Goal: Task Accomplishment & Management: Manage account settings

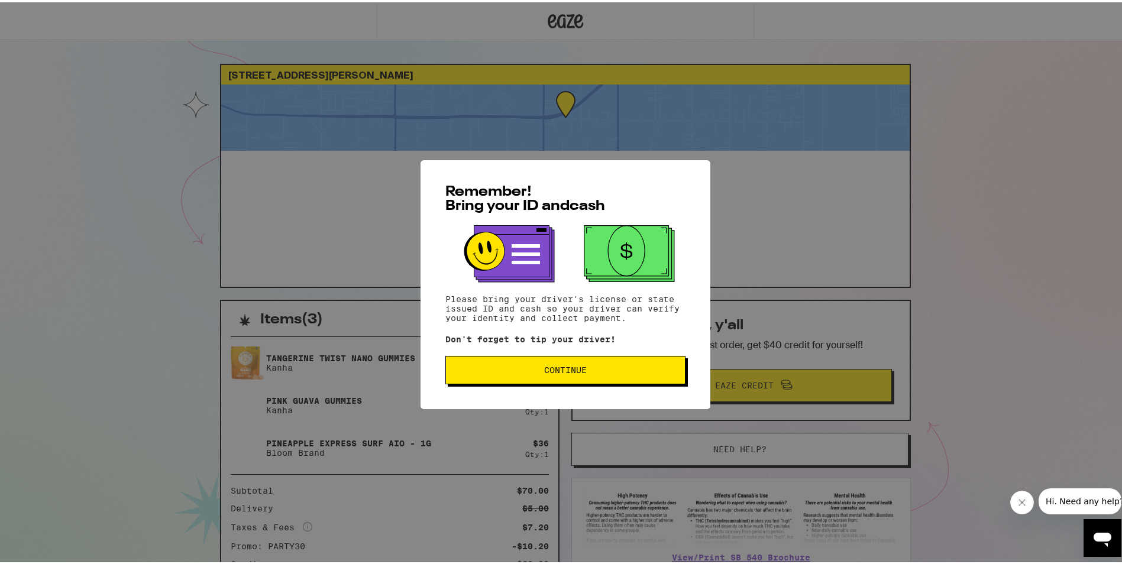
click at [602, 380] on button "Continue" at bounding box center [565, 368] width 240 height 28
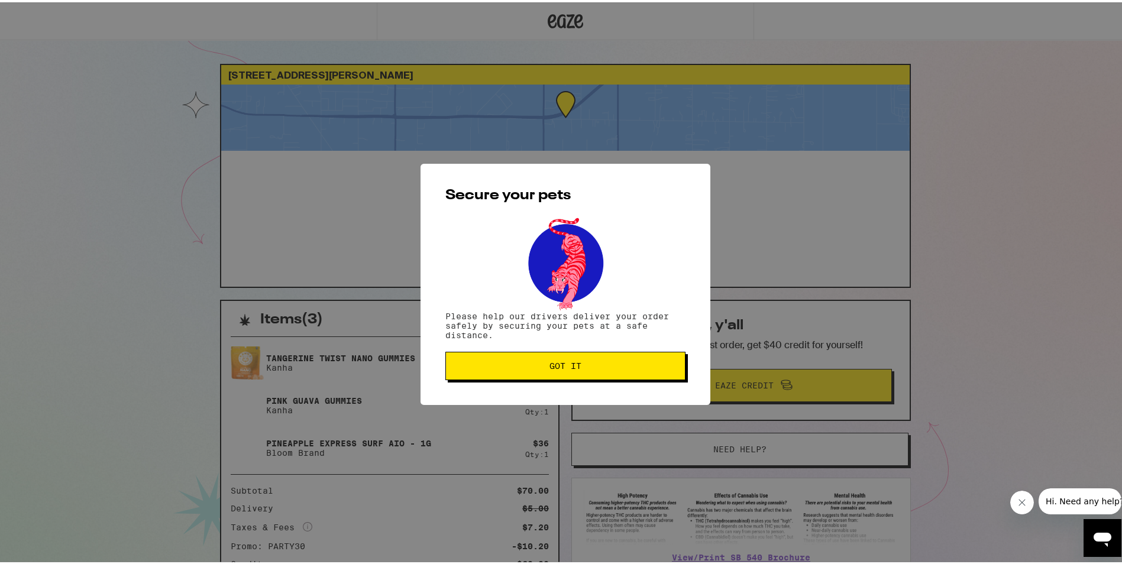
click at [593, 372] on button "Got it" at bounding box center [565, 363] width 240 height 28
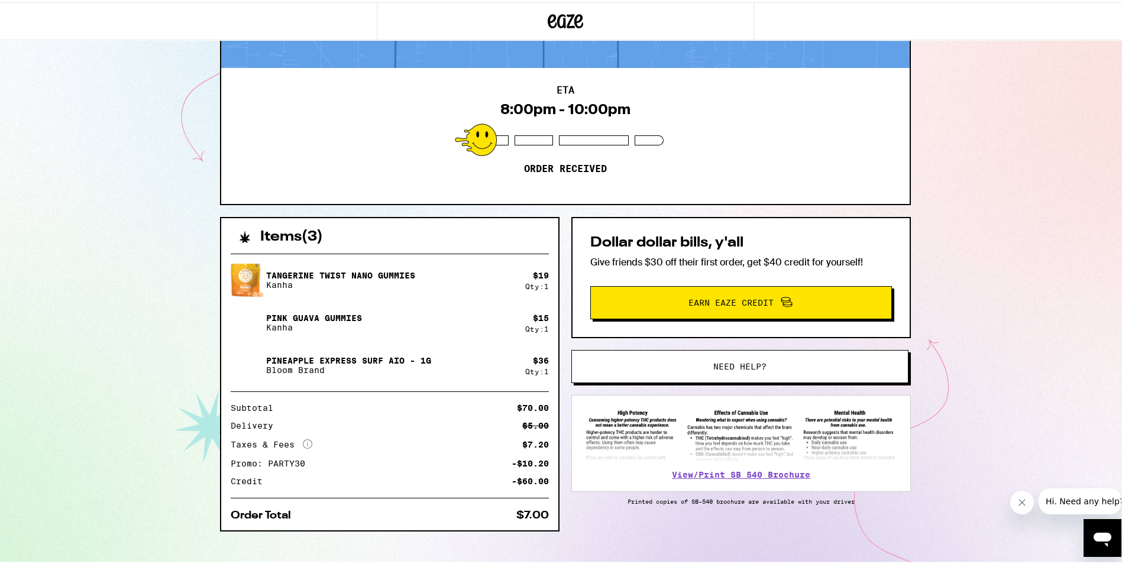
scroll to position [95, 0]
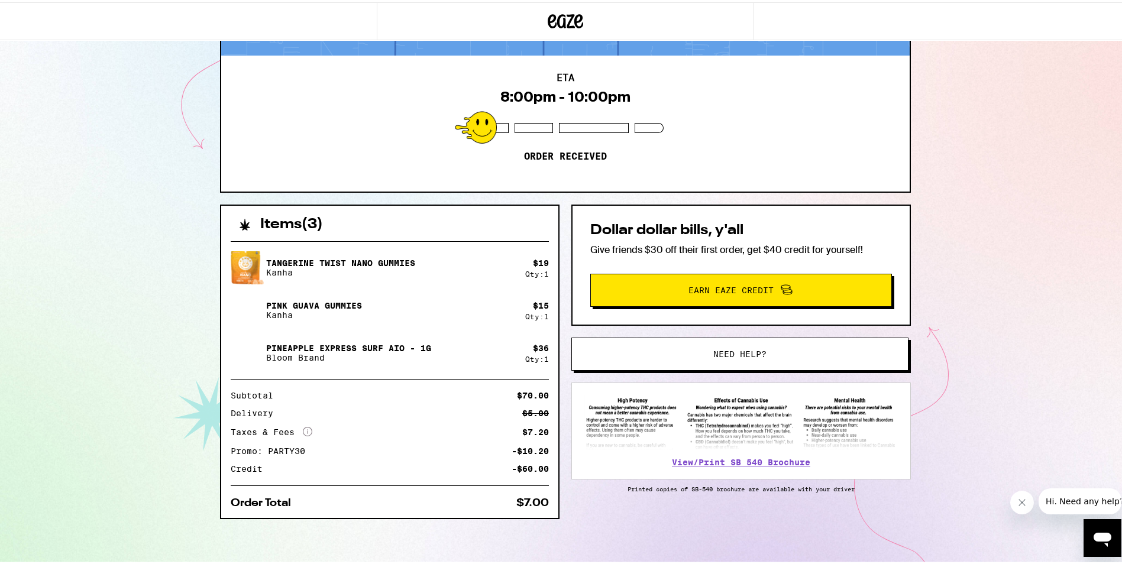
click at [564, 119] on div "ETA 8:00pm - 10:00pm Order received" at bounding box center [565, 121] width 688 height 136
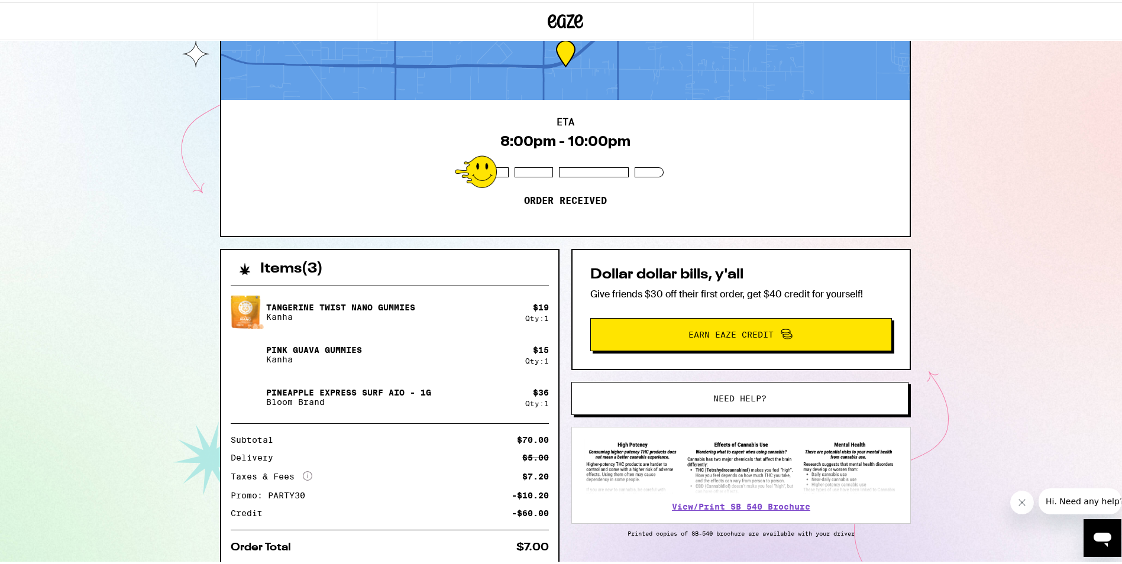
scroll to position [0, 0]
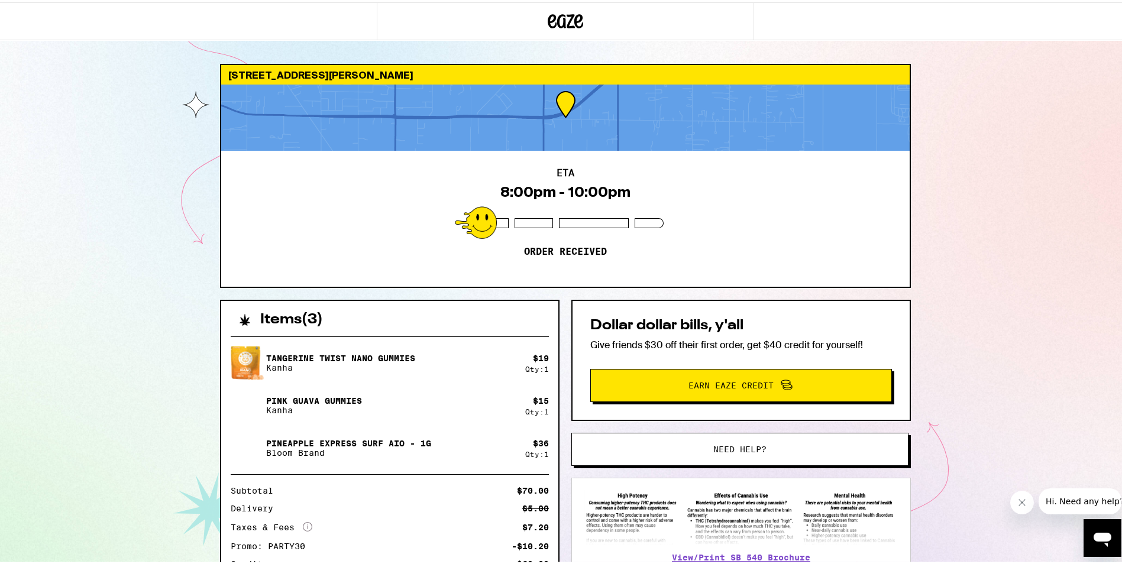
click at [685, 448] on span "Need help?" at bounding box center [739, 447] width 255 height 8
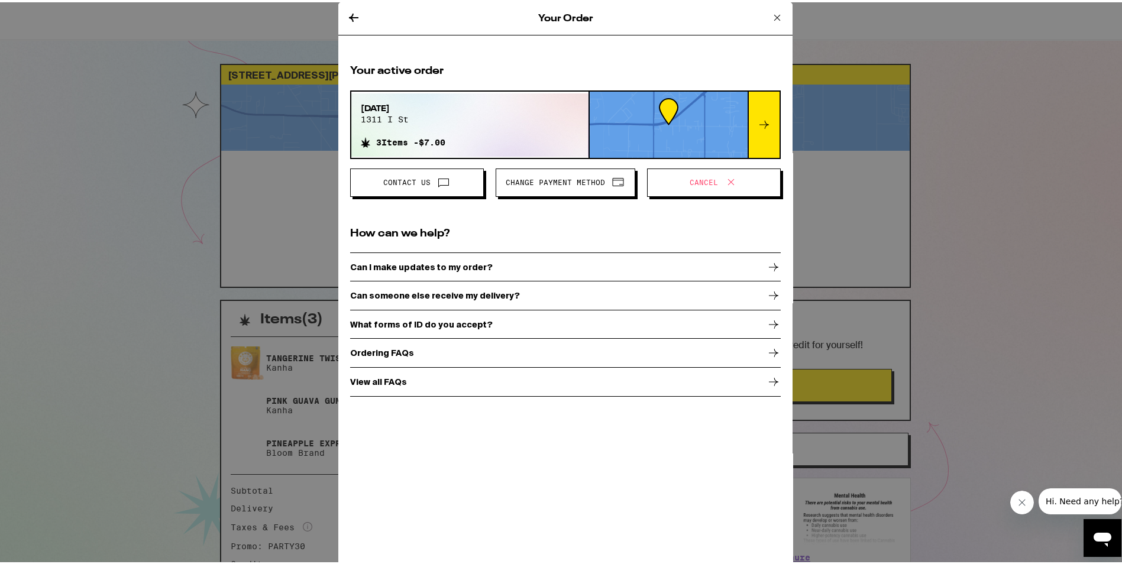
click at [668, 170] on button "Cancel" at bounding box center [714, 180] width 134 height 28
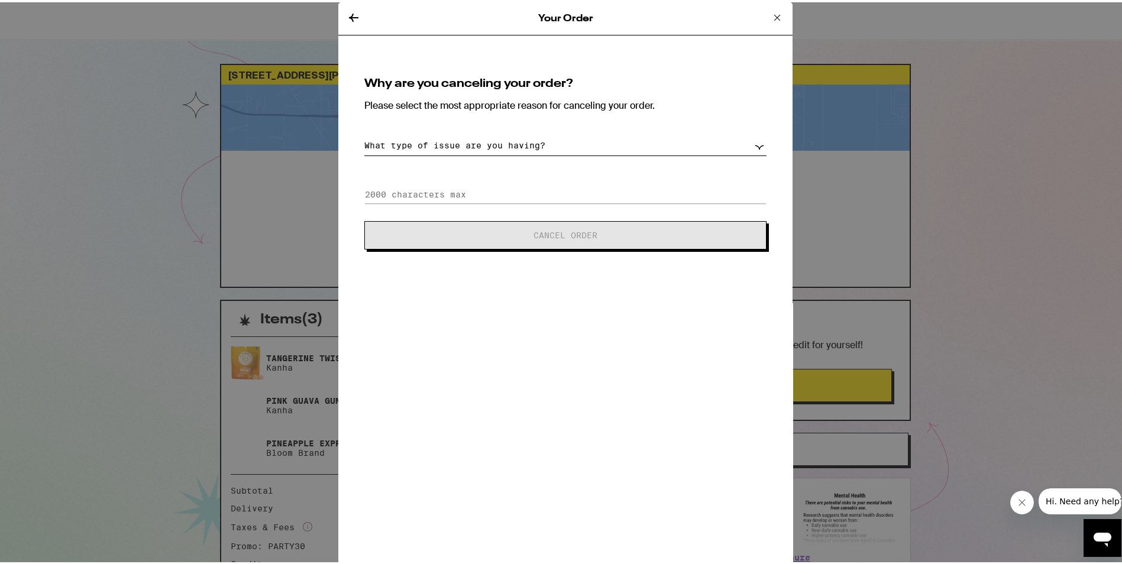
click at [424, 147] on select "What type of issue are you having? Order taking too long Order arriving too soo…" at bounding box center [565, 143] width 402 height 21
select select "other"
click at [364, 133] on select "What type of issue are you having? Order taking too long Order arriving too soo…" at bounding box center [565, 143] width 402 height 21
click at [472, 193] on input at bounding box center [565, 192] width 402 height 18
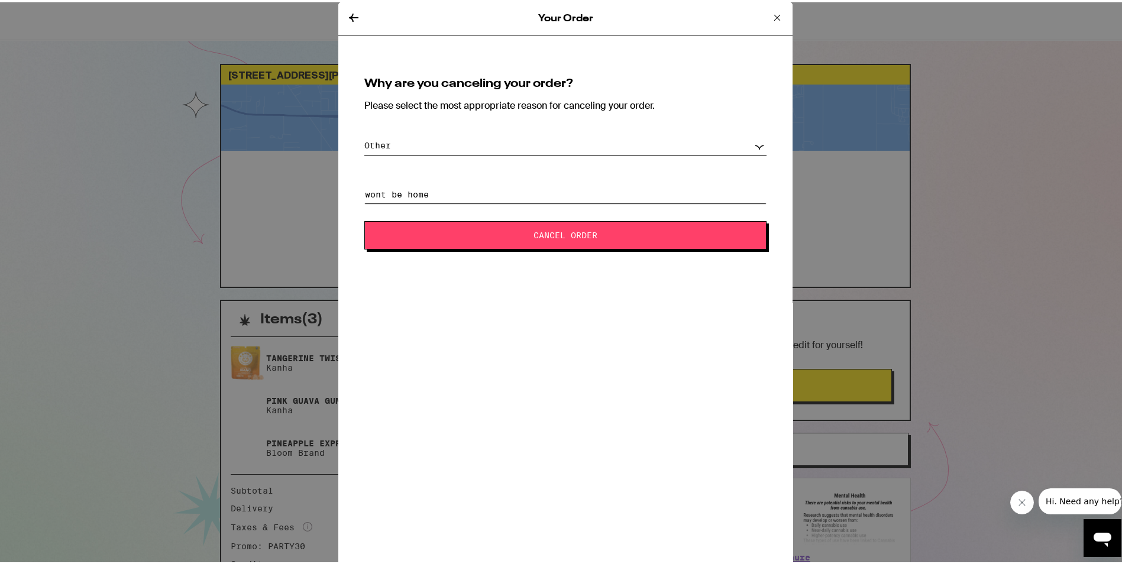
type input "wont be home"
click at [534, 231] on span "Cancel Order" at bounding box center [565, 233] width 64 height 8
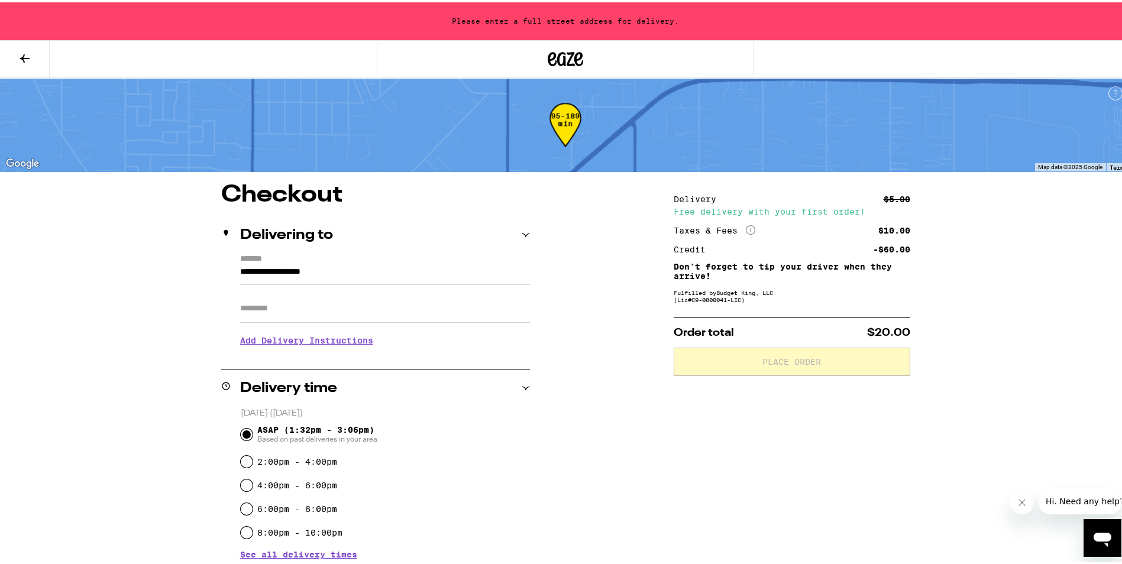
click at [28, 47] on button at bounding box center [25, 56] width 50 height 37
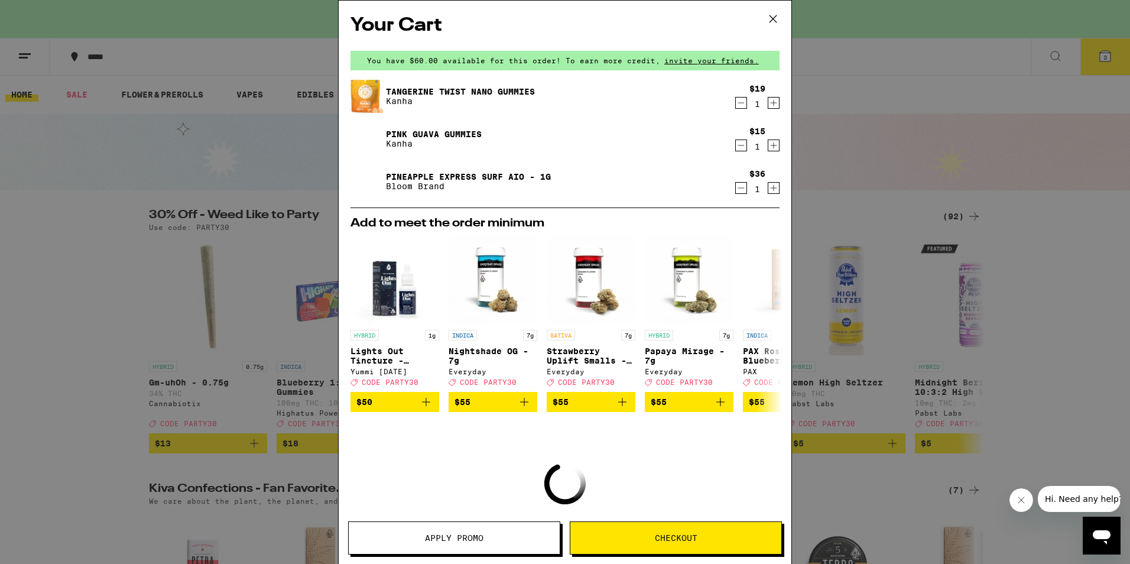
click at [769, 22] on icon at bounding box center [773, 19] width 18 height 18
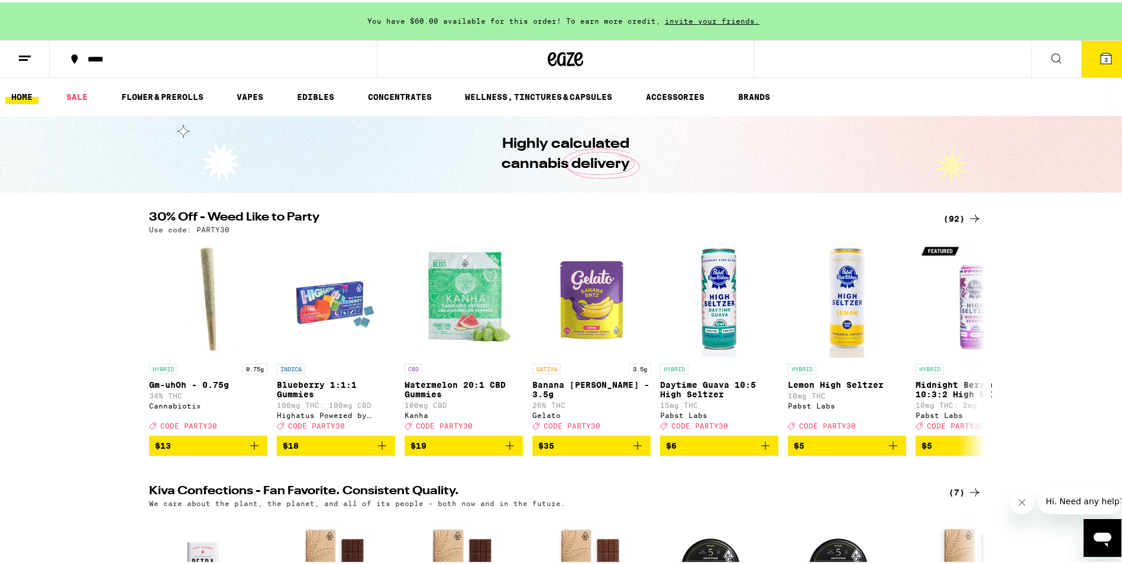
click at [40, 41] on button at bounding box center [25, 56] width 50 height 37
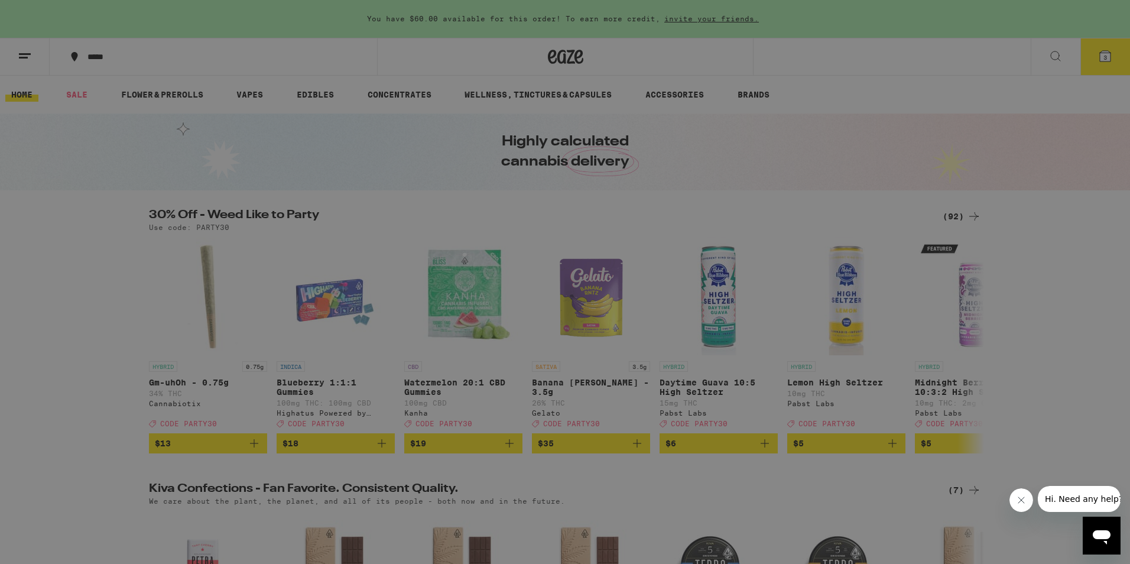
click at [115, 317] on link "Order History" at bounding box center [164, 318] width 208 height 14
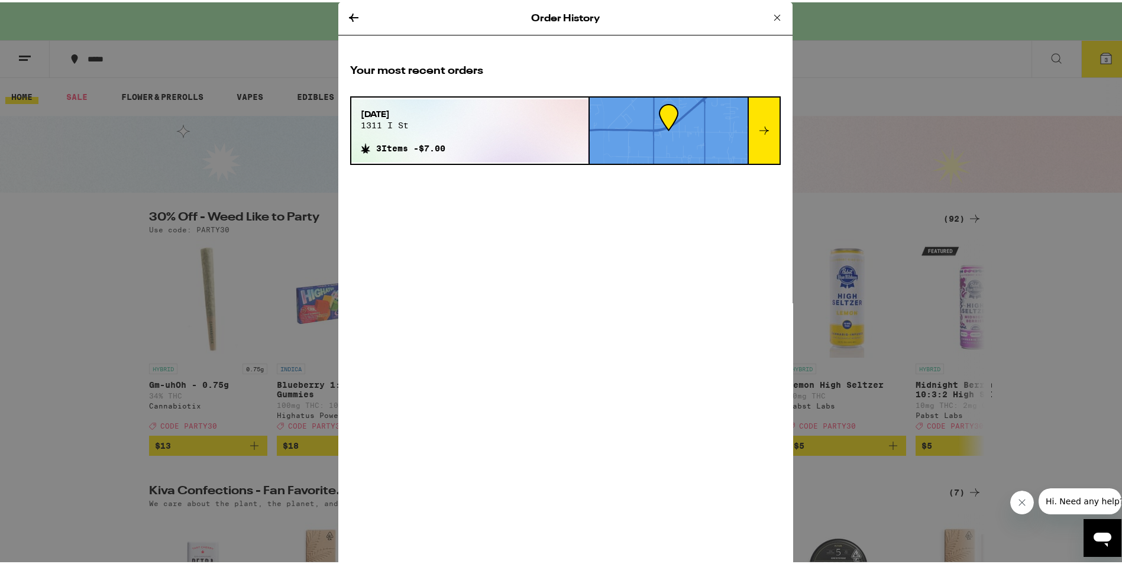
click at [741, 121] on div at bounding box center [668, 128] width 158 height 66
click at [775, 121] on div at bounding box center [763, 128] width 32 height 66
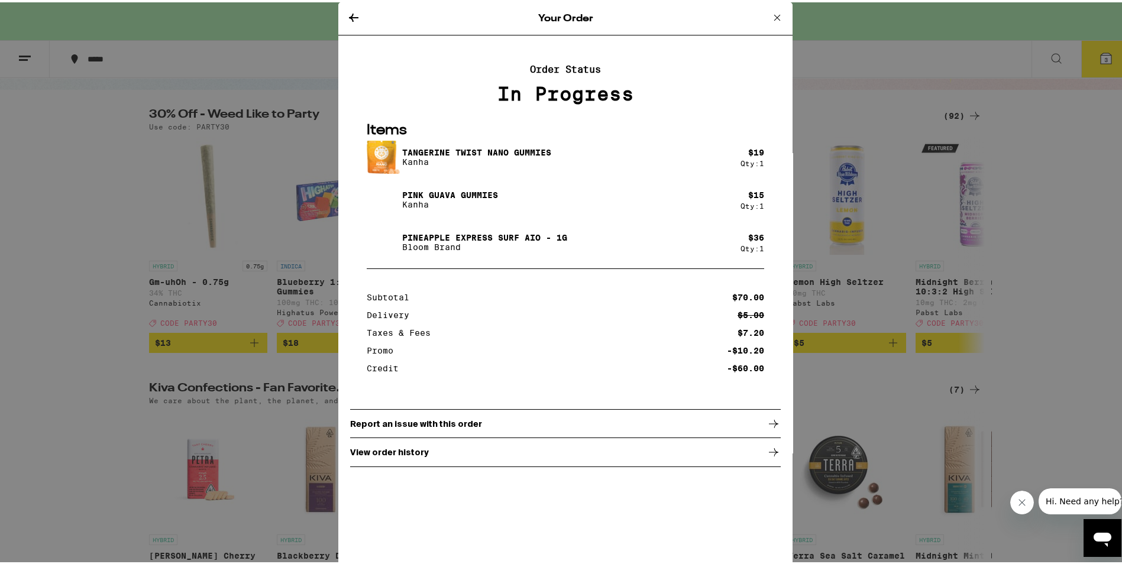
scroll to position [177, 0]
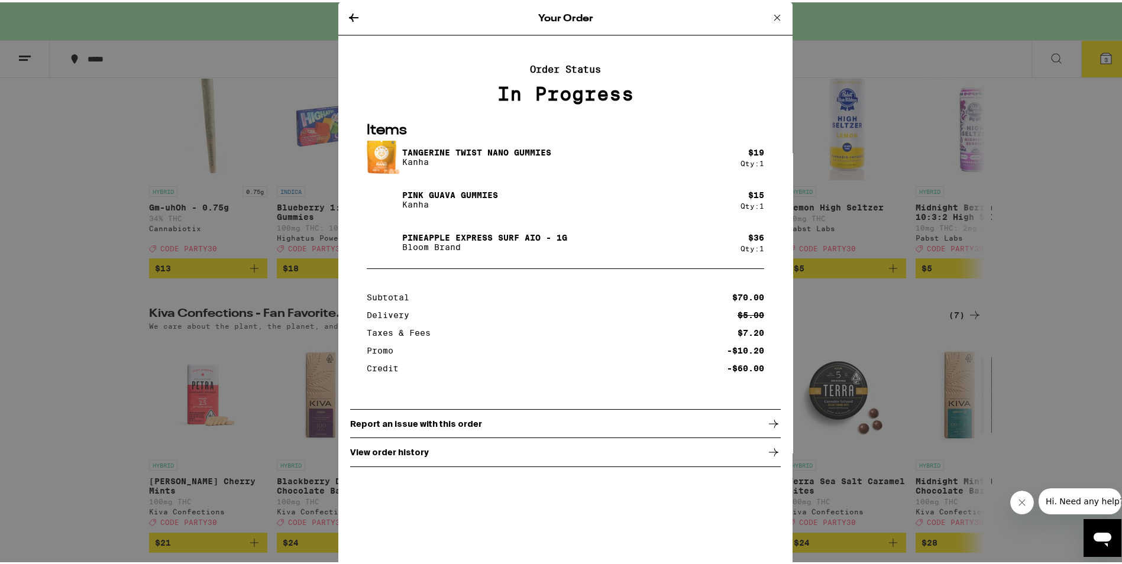
click at [411, 455] on p "View order history" at bounding box center [389, 449] width 79 height 9
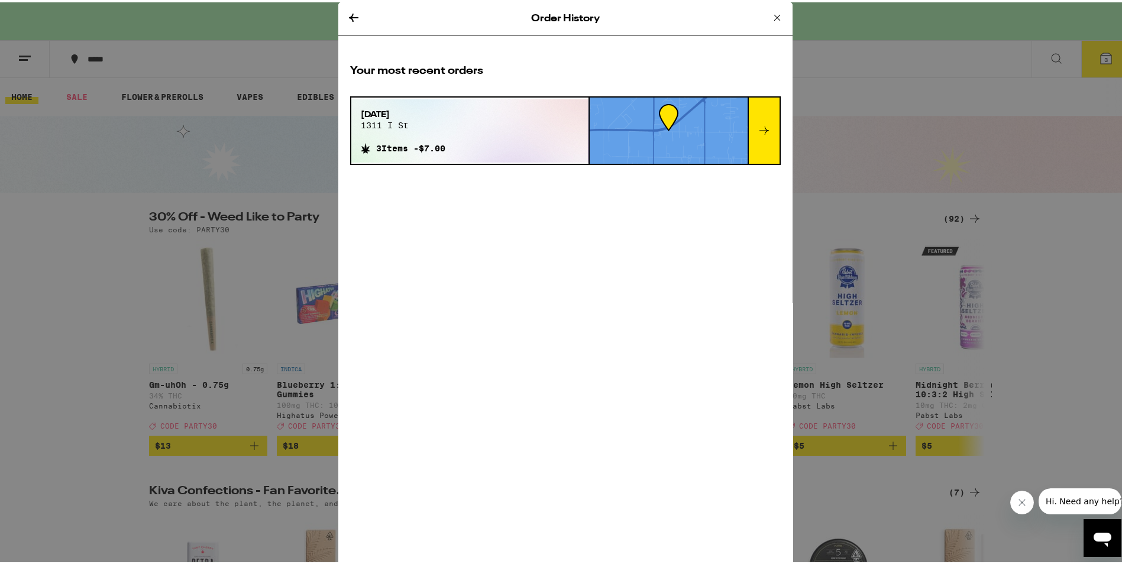
click at [453, 125] on div "Sep 19, 2025 1311 i st 3 Items - $7.00" at bounding box center [402, 128] width 103 height 63
click at [759, 123] on icon at bounding box center [764, 128] width 14 height 14
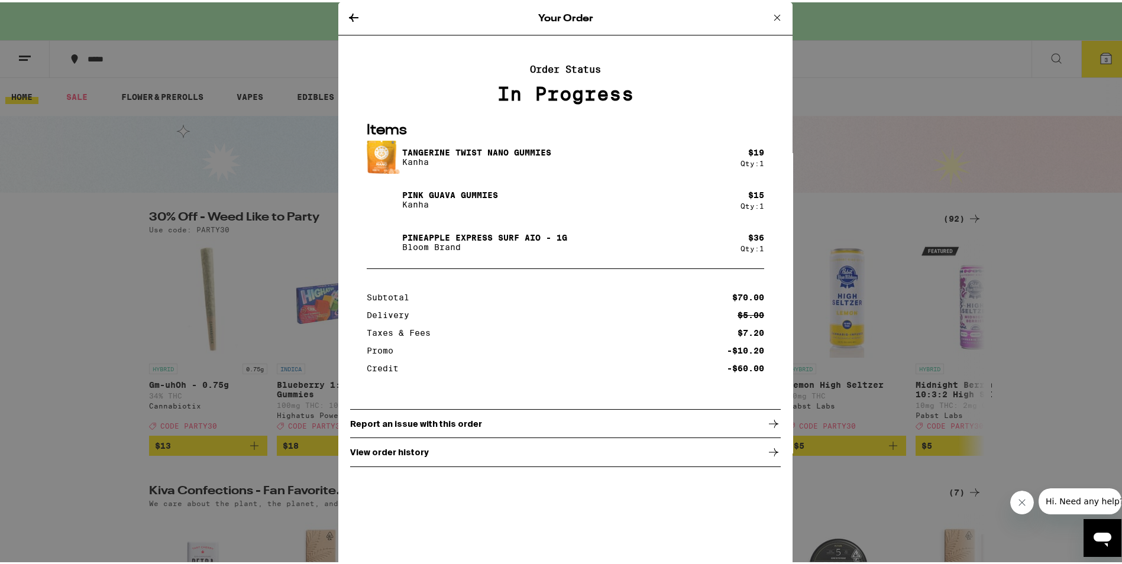
click at [573, 430] on div "Report an issue with this order" at bounding box center [565, 422] width 430 height 30
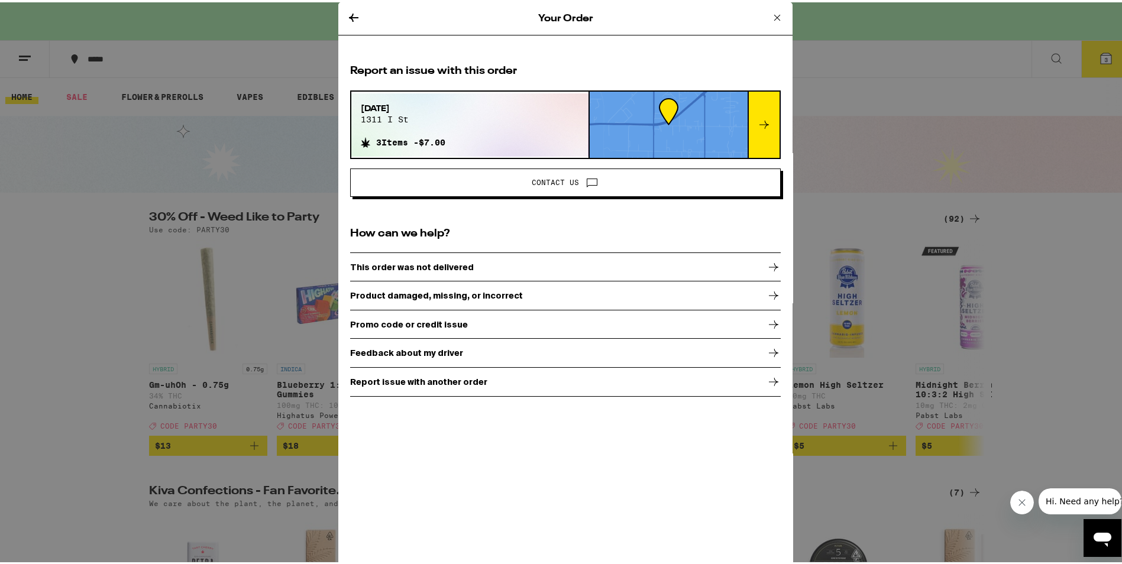
click at [770, 14] on icon at bounding box center [777, 15] width 14 height 14
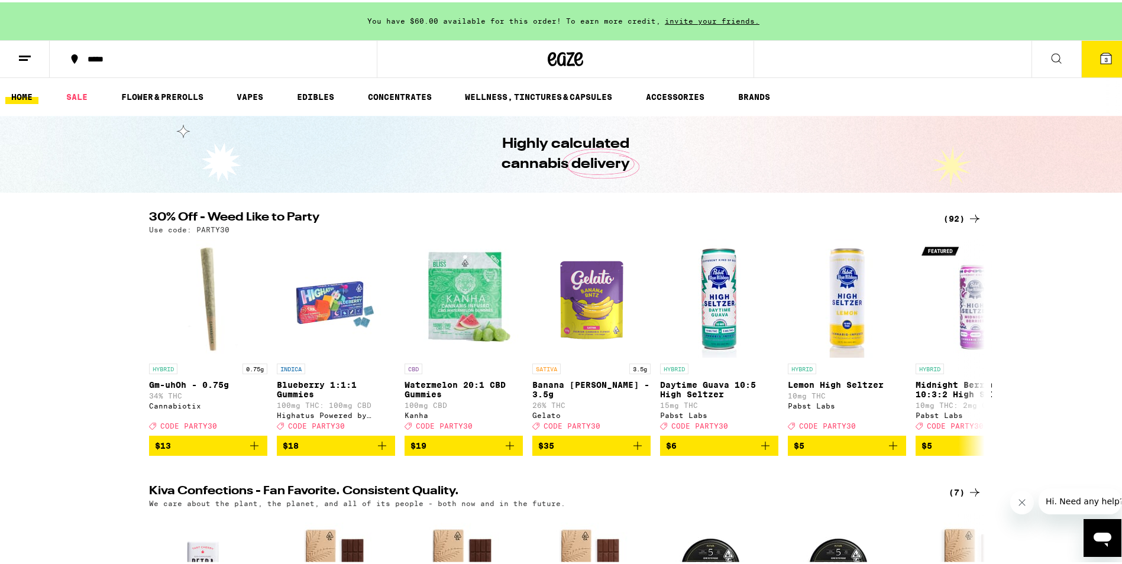
click at [18, 65] on button at bounding box center [25, 56] width 50 height 37
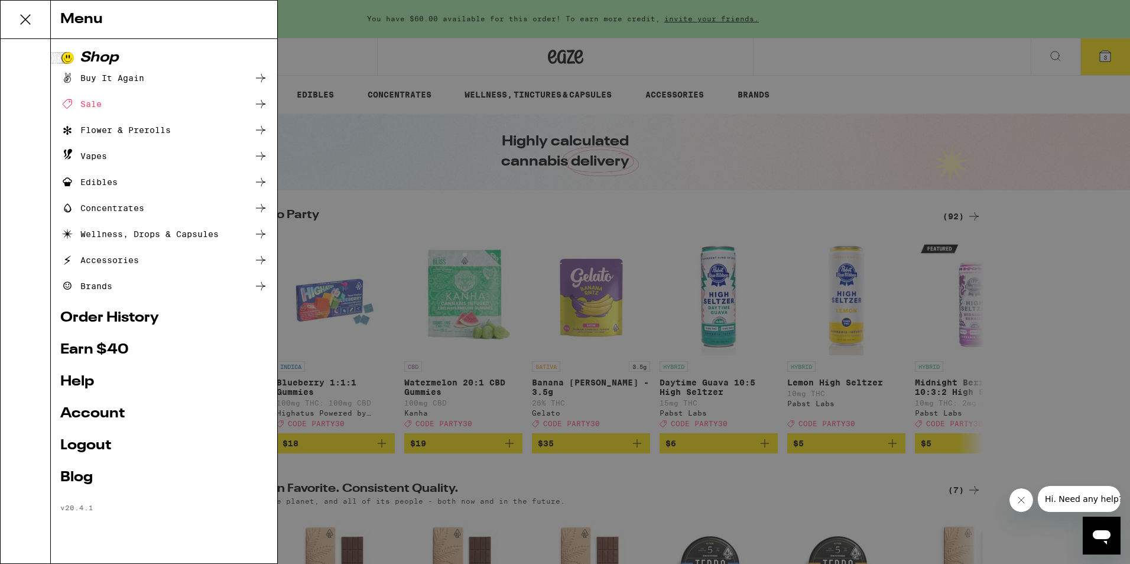
click at [517, 208] on div "Menu Shop Buy It Again Sale Flower & Prerolls Vapes Edibles Concentrates Wellne…" at bounding box center [565, 282] width 1130 height 564
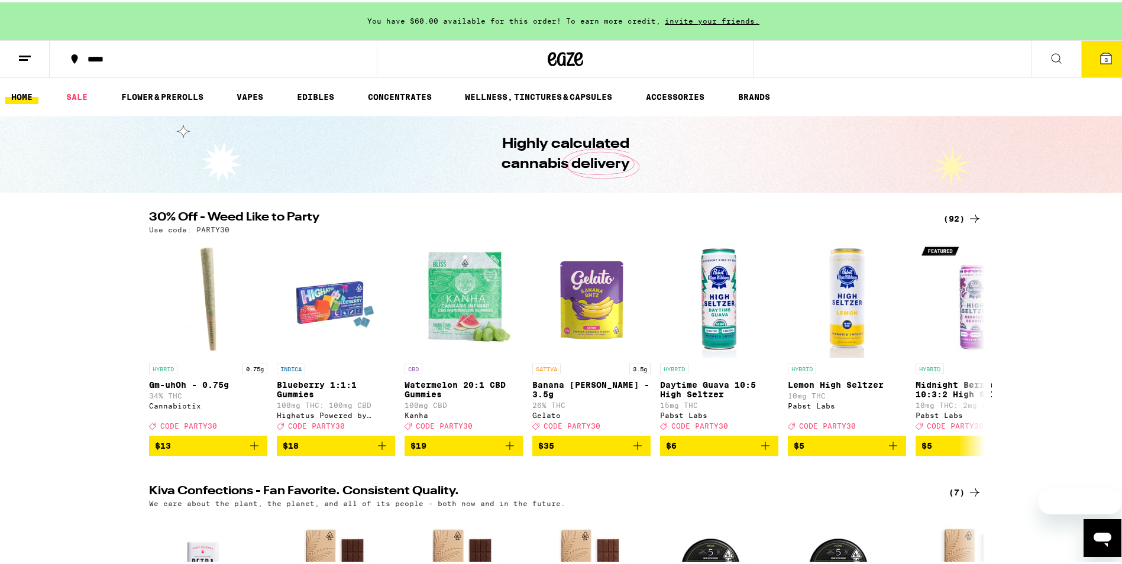
click at [23, 54] on line at bounding box center [25, 54] width 12 height 0
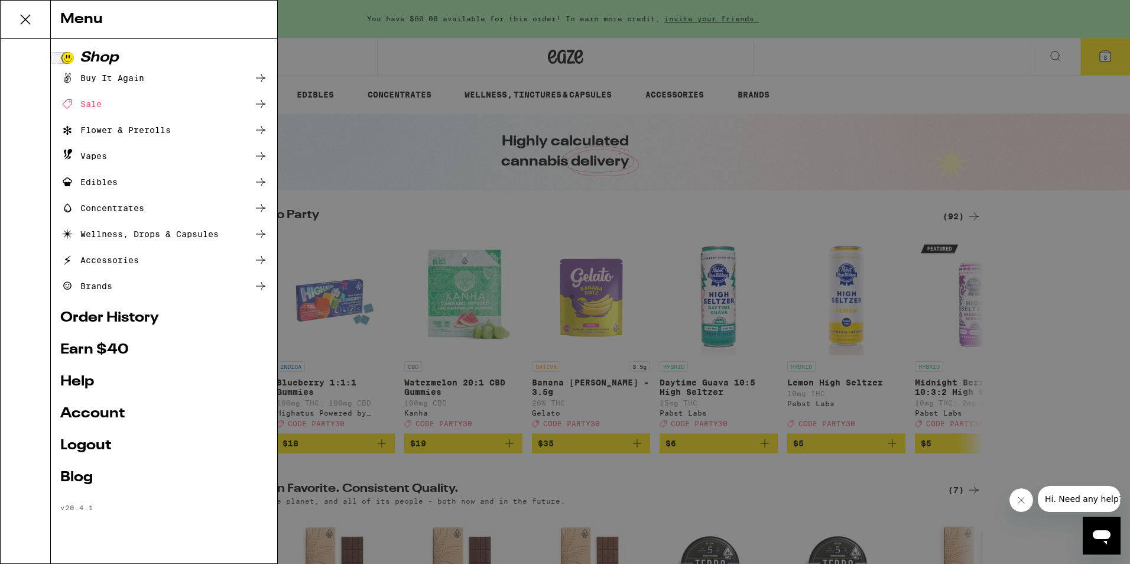
click at [116, 321] on link "Order History" at bounding box center [164, 318] width 208 height 14
